Goal: Transaction & Acquisition: Purchase product/service

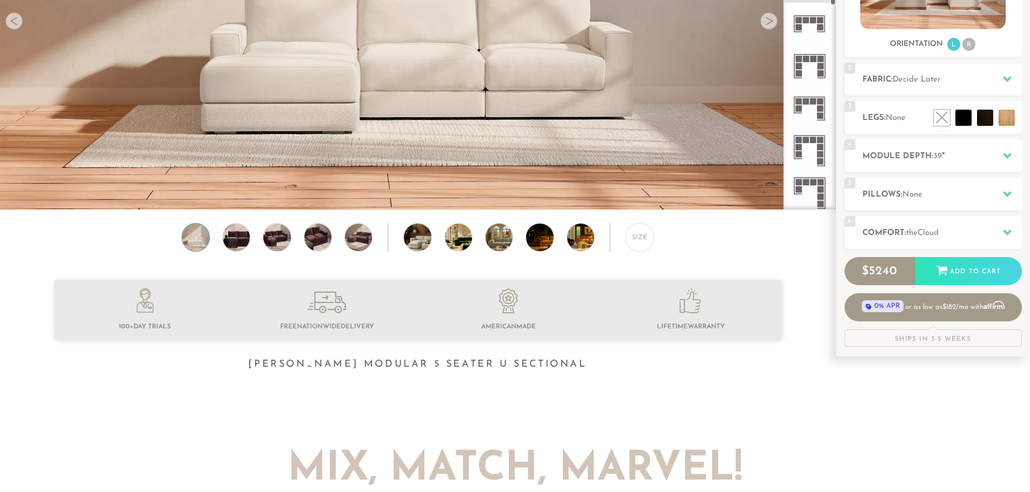
scroll to position [546, 0]
click at [807, 75] on icon at bounding box center [809, 67] width 42 height 42
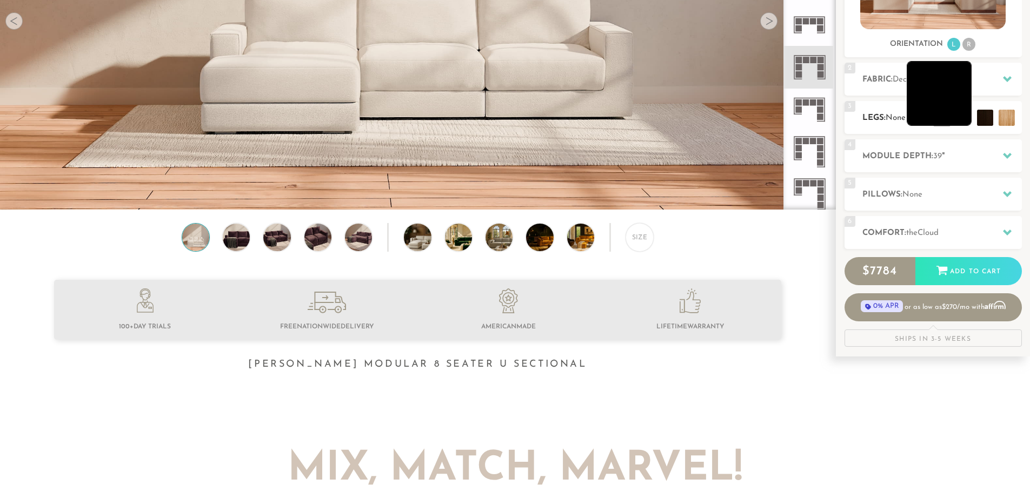
click at [962, 121] on li at bounding box center [938, 93] width 65 height 65
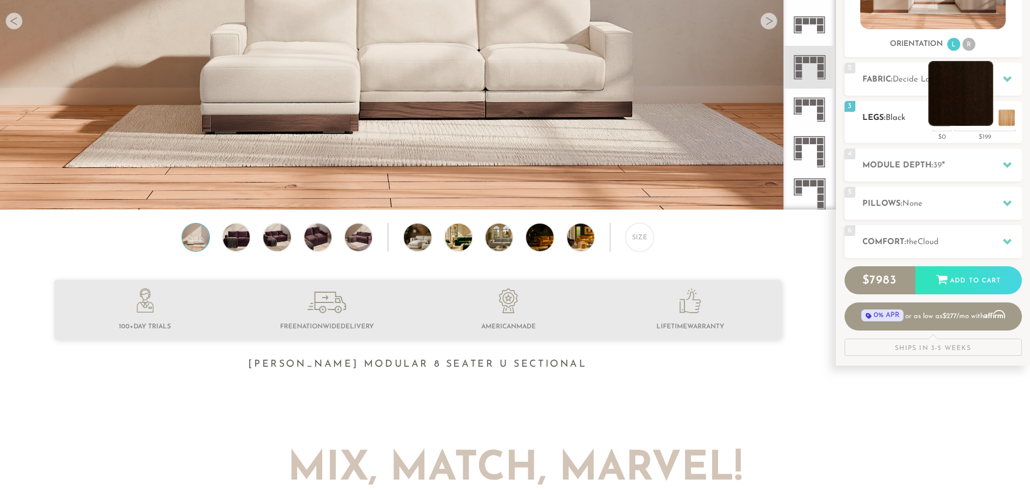
click at [984, 116] on li at bounding box center [960, 93] width 65 height 65
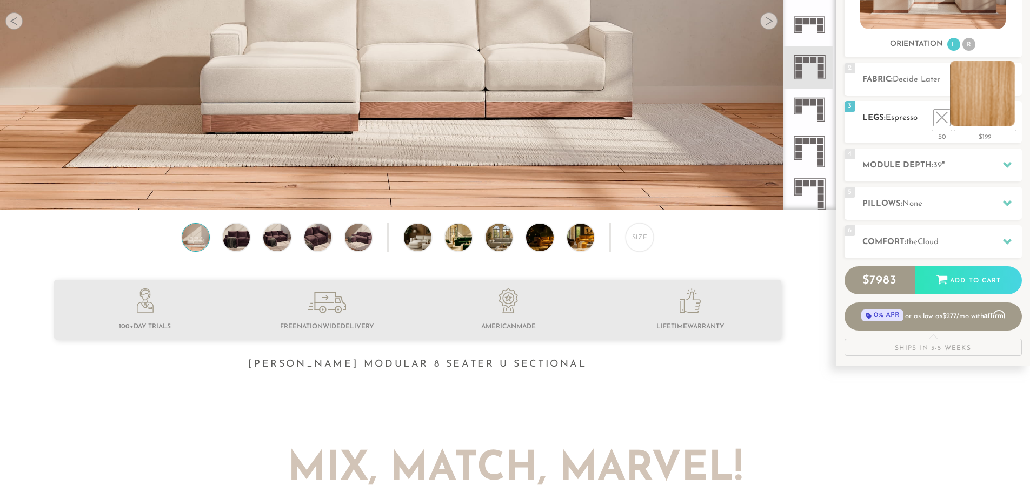
click at [1005, 112] on li at bounding box center [982, 93] width 65 height 65
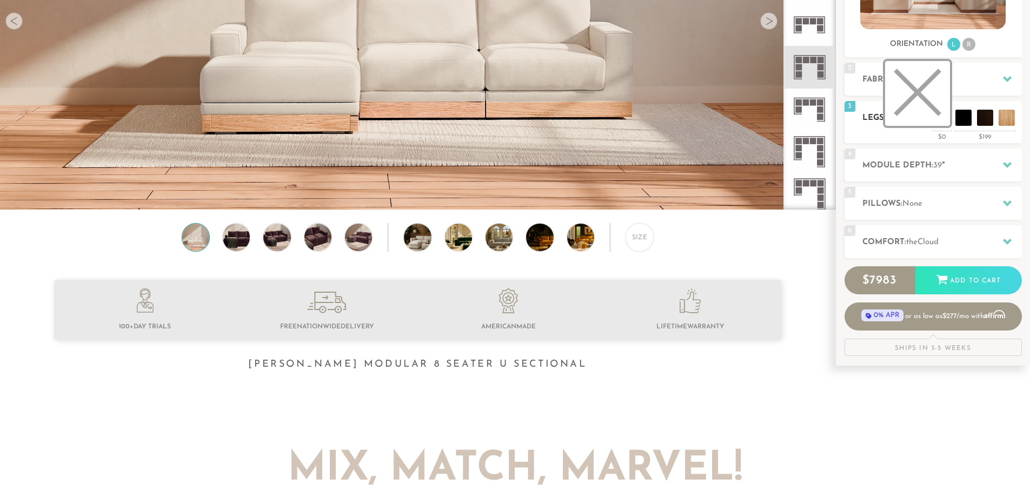
click at [929, 117] on li at bounding box center [917, 93] width 65 height 65
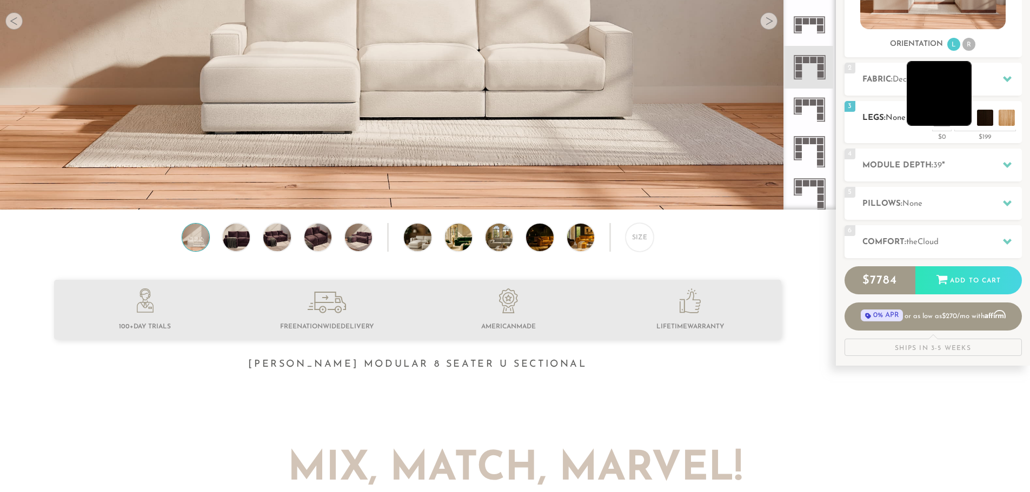
click at [961, 118] on li at bounding box center [938, 93] width 65 height 65
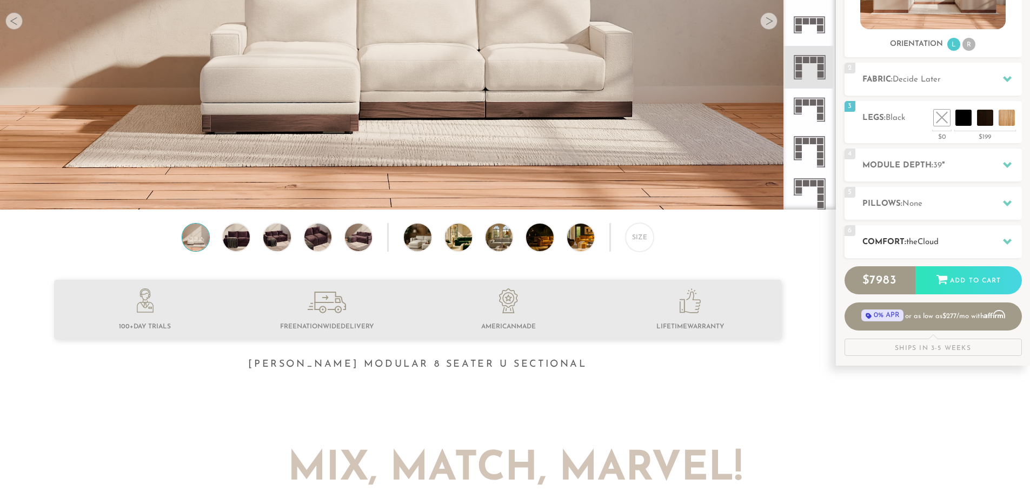
click at [917, 248] on h2 "Comfort: the Cloud" at bounding box center [941, 242] width 159 height 12
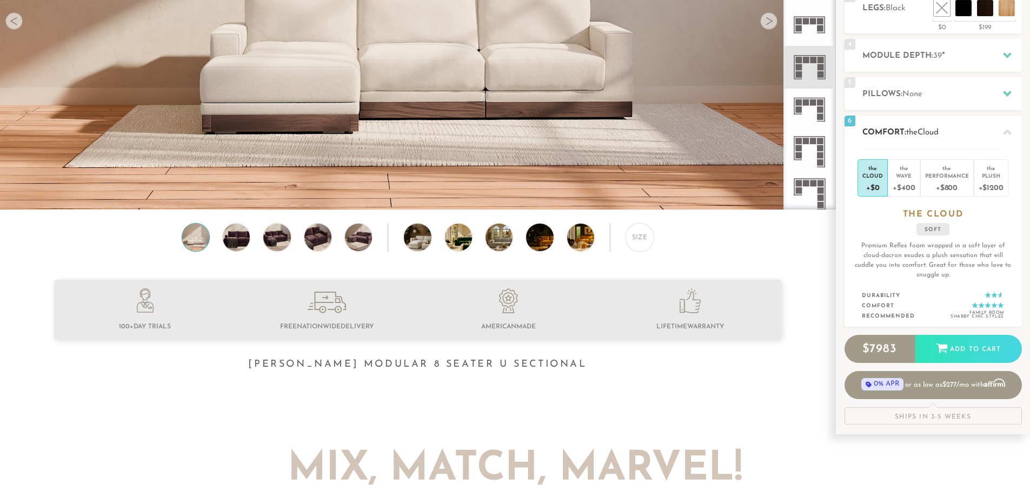
click at [872, 186] on div "+$0" at bounding box center [872, 187] width 21 height 16
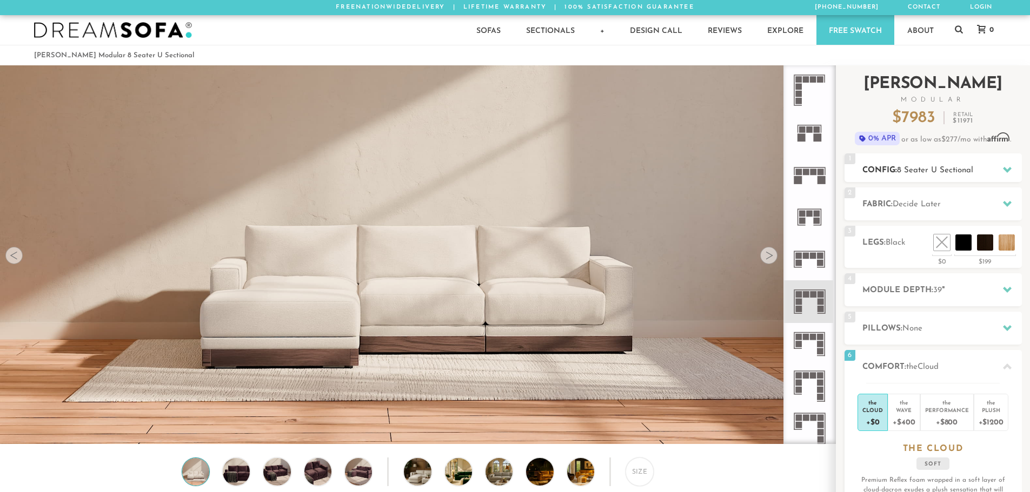
click at [919, 170] on span "8 Seater U Sectional" at bounding box center [935, 170] width 76 height 8
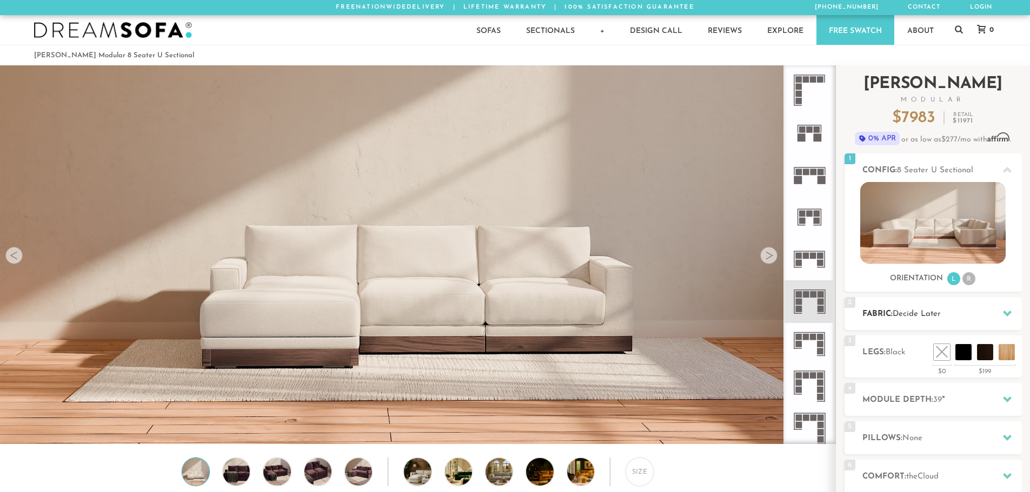
click at [919, 311] on span "Decide Later" at bounding box center [916, 314] width 48 height 8
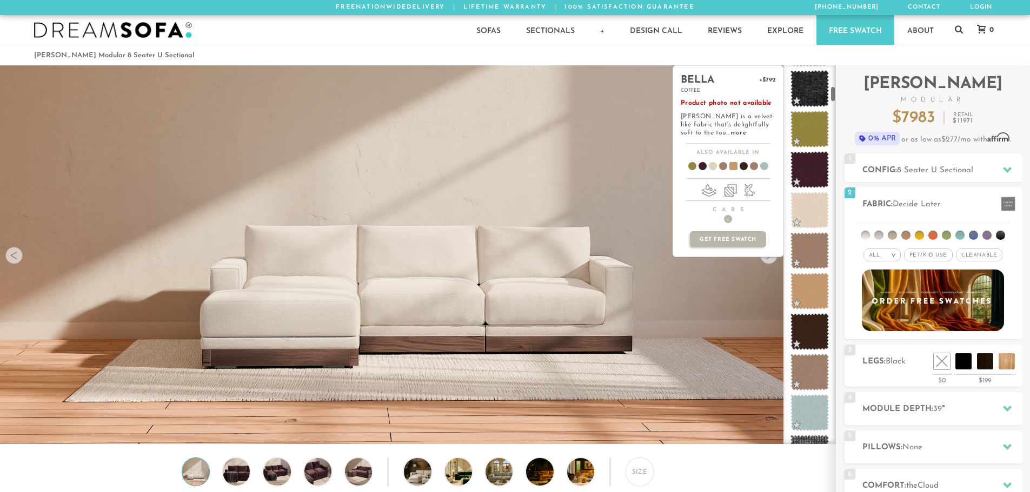
scroll to position [487, 0]
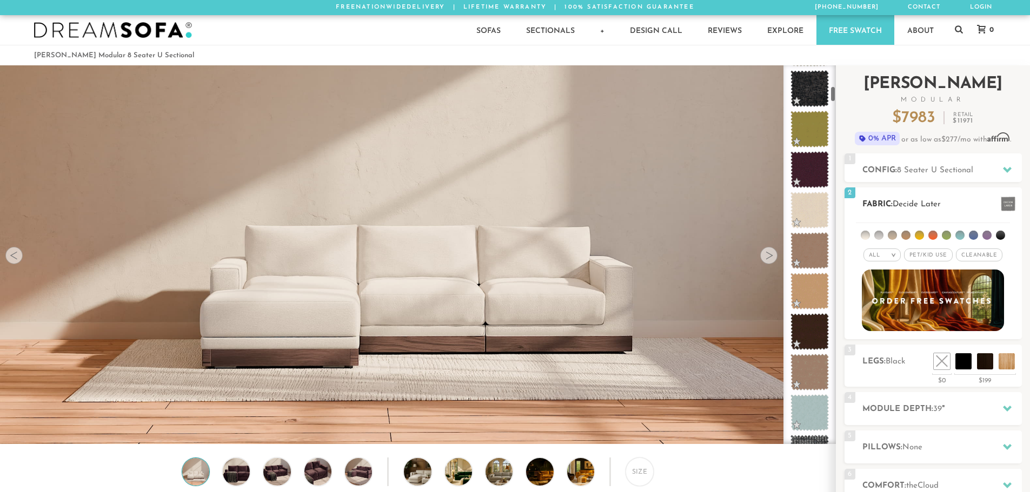
click at [873, 255] on em "All" at bounding box center [874, 255] width 11 height 6
click at [890, 329] on li "Durable" at bounding box center [881, 331] width 37 height 15
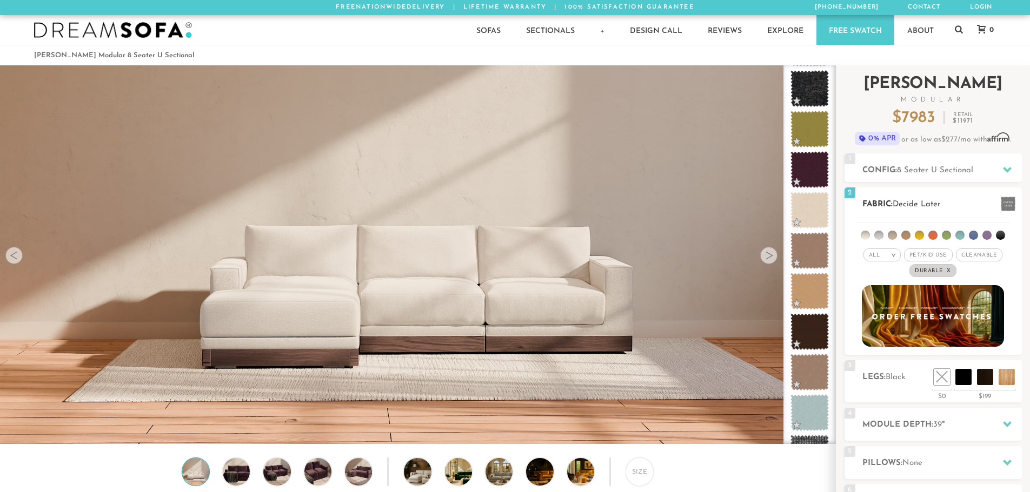
click at [918, 257] on span "Pet/Kid Use x" at bounding box center [928, 255] width 49 height 13
click at [969, 256] on span "Cleanable x" at bounding box center [982, 255] width 46 height 13
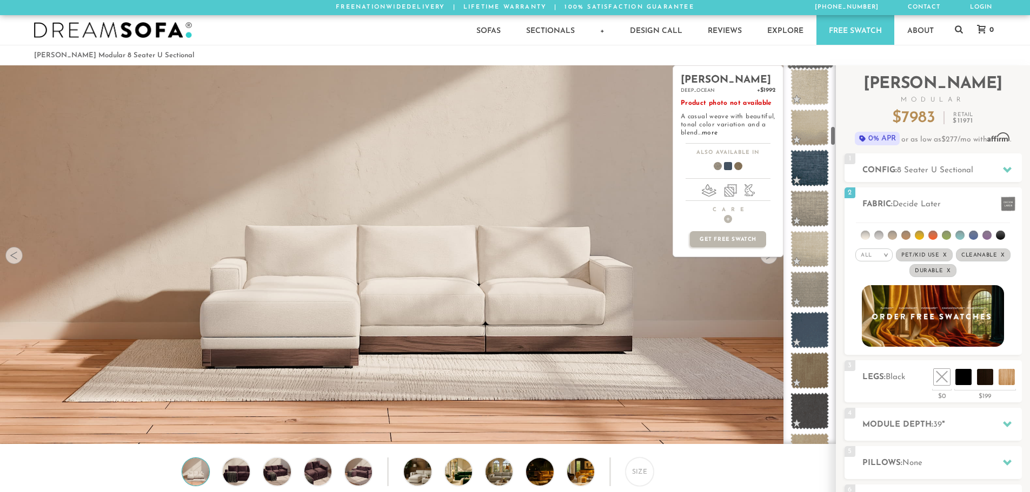
scroll to position [1137, 0]
click at [821, 410] on span at bounding box center [809, 412] width 48 height 46
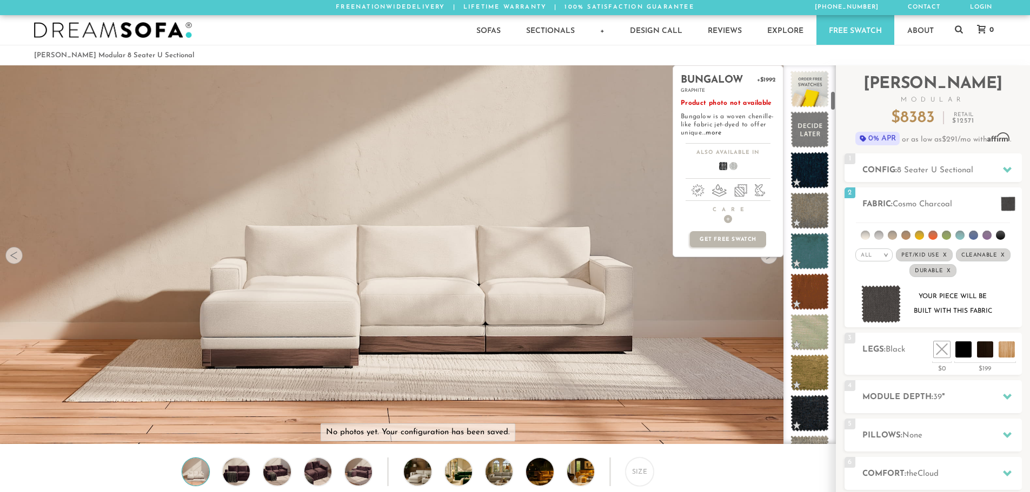
scroll to position [0, 0]
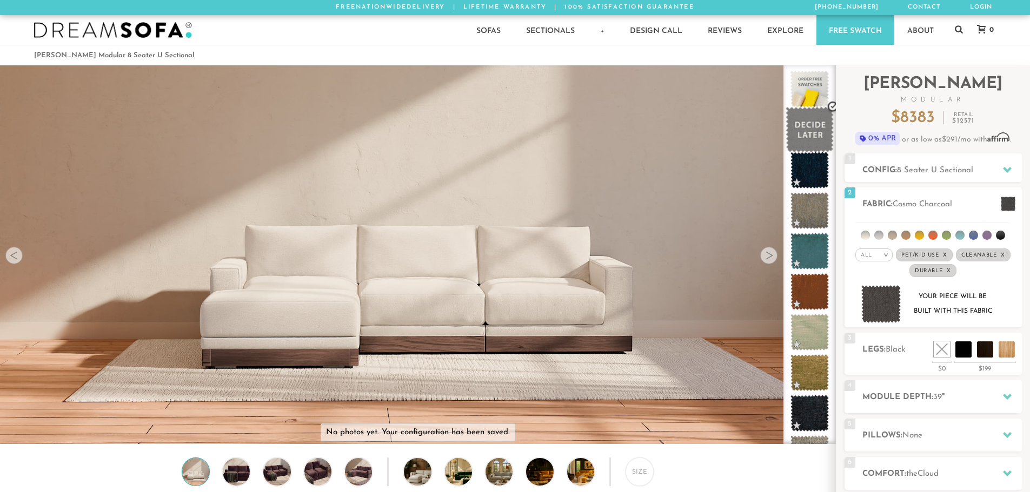
click at [810, 134] on span at bounding box center [809, 130] width 48 height 46
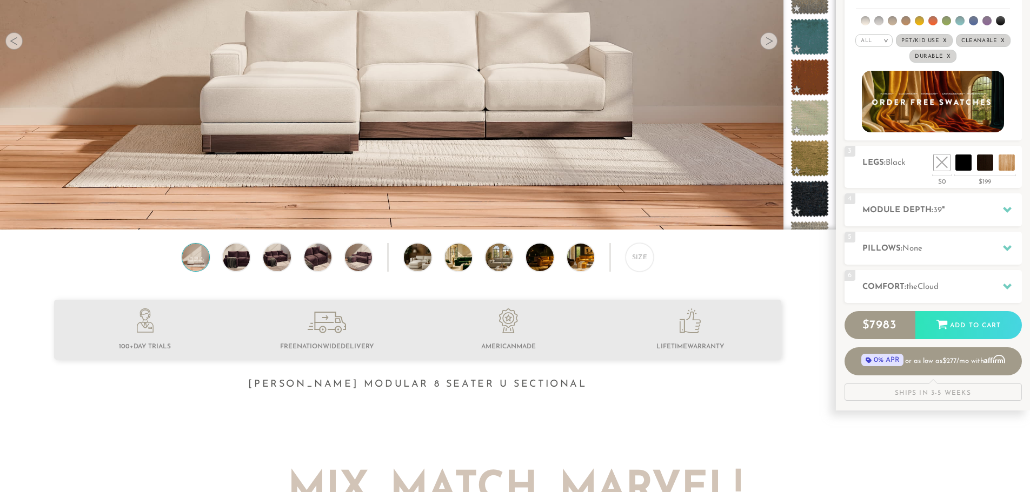
scroll to position [214, 0]
click at [903, 213] on h2 "Module Depth: 39 "" at bounding box center [941, 211] width 159 height 12
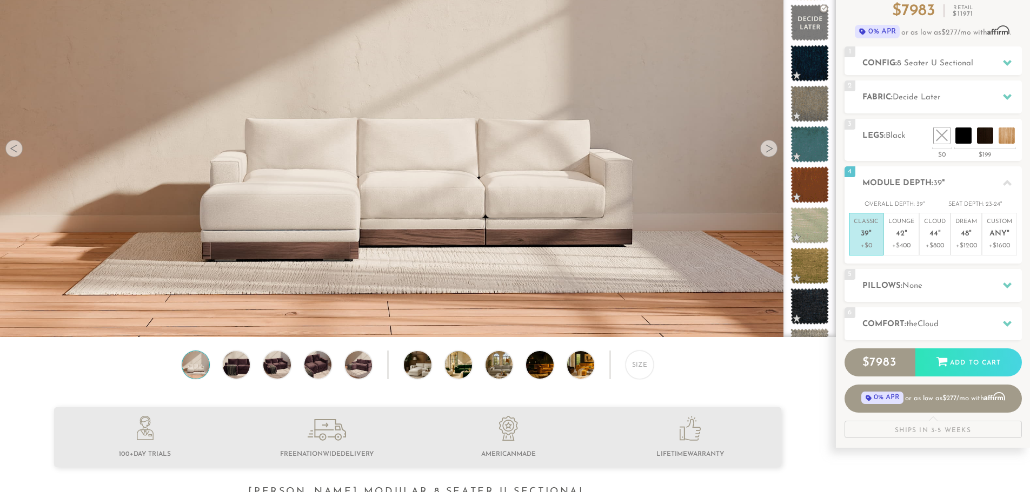
scroll to position [106, 0]
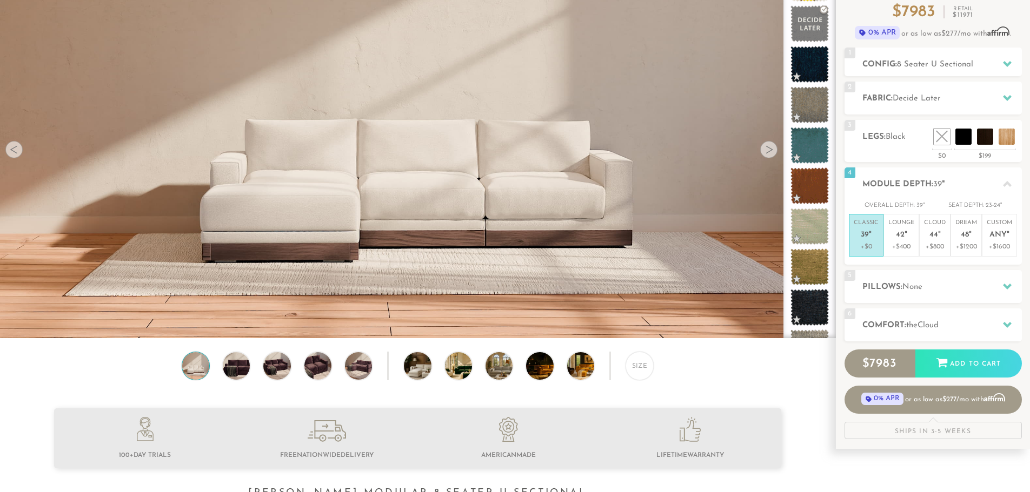
click at [740, 385] on div "Size" at bounding box center [417, 369] width 835 height 34
click at [935, 132] on li at bounding box center [917, 112] width 65 height 65
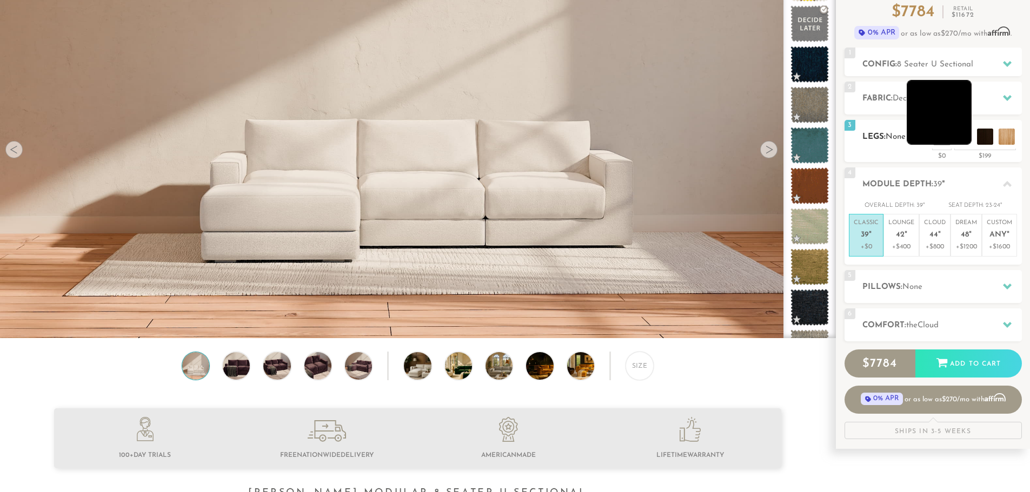
click at [958, 133] on li at bounding box center [938, 112] width 65 height 65
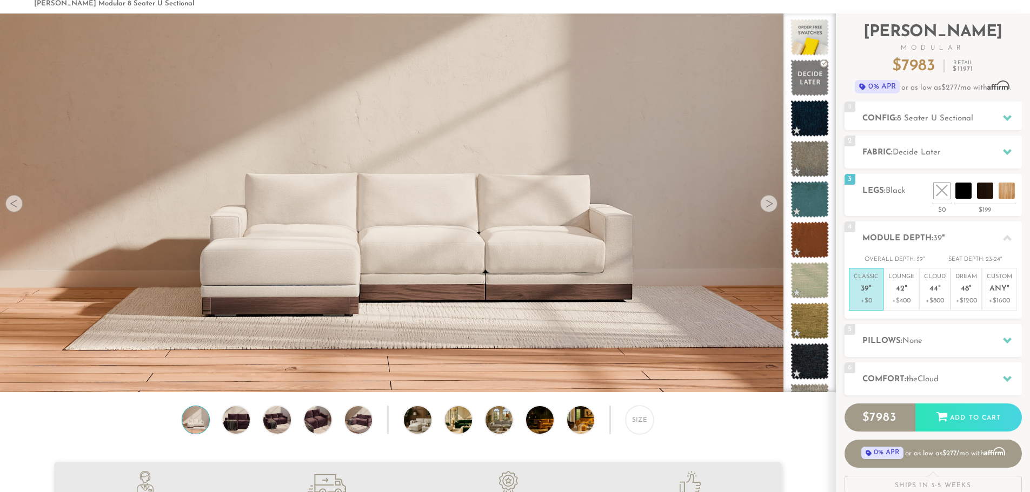
scroll to position [51, 0]
